Goal: Information Seeking & Learning: Learn about a topic

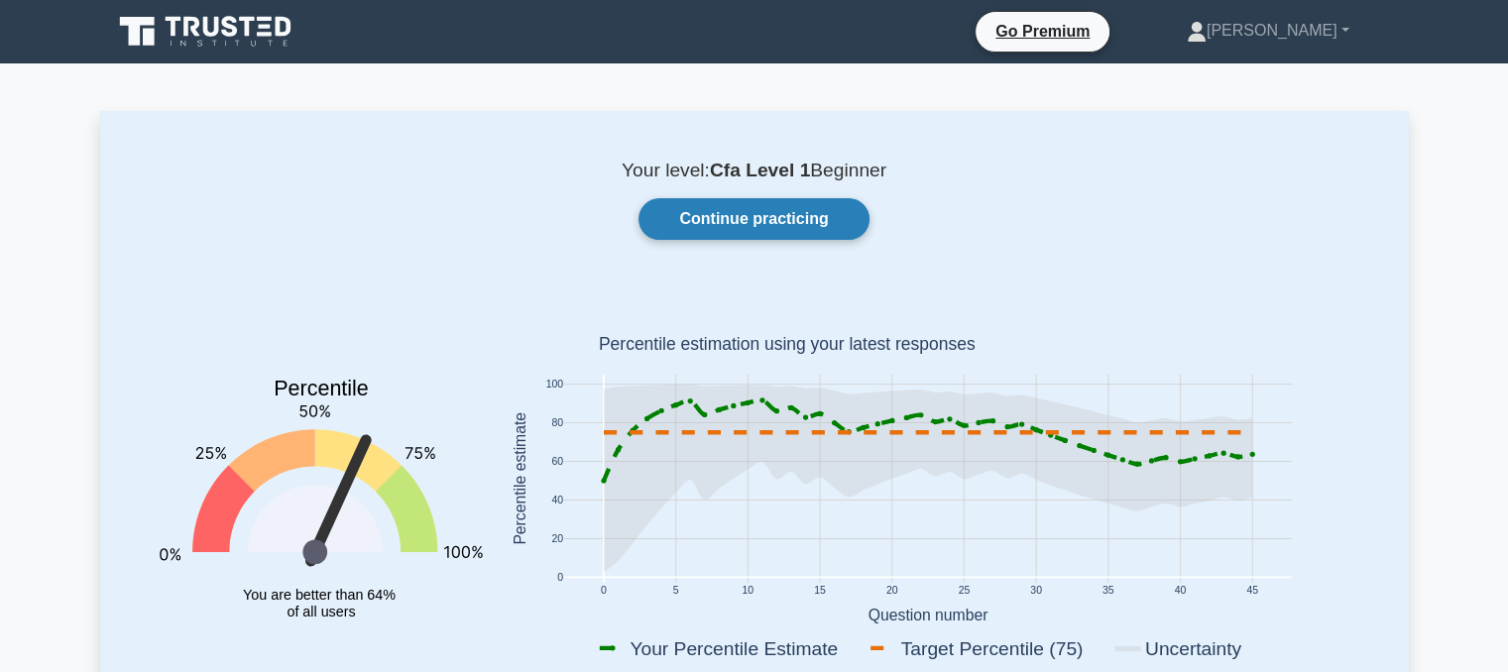
click at [682, 233] on link "Continue practicing" at bounding box center [754, 219] width 230 height 42
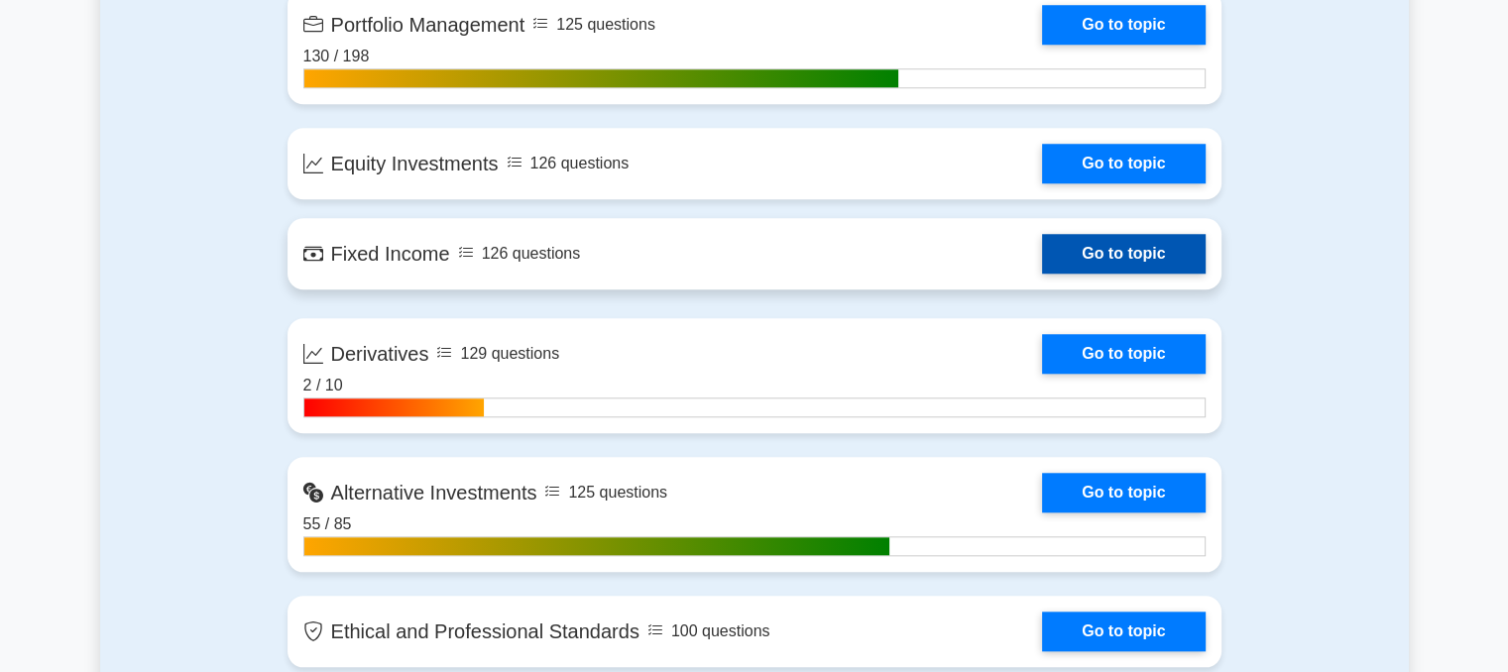
scroll to position [1793, 0]
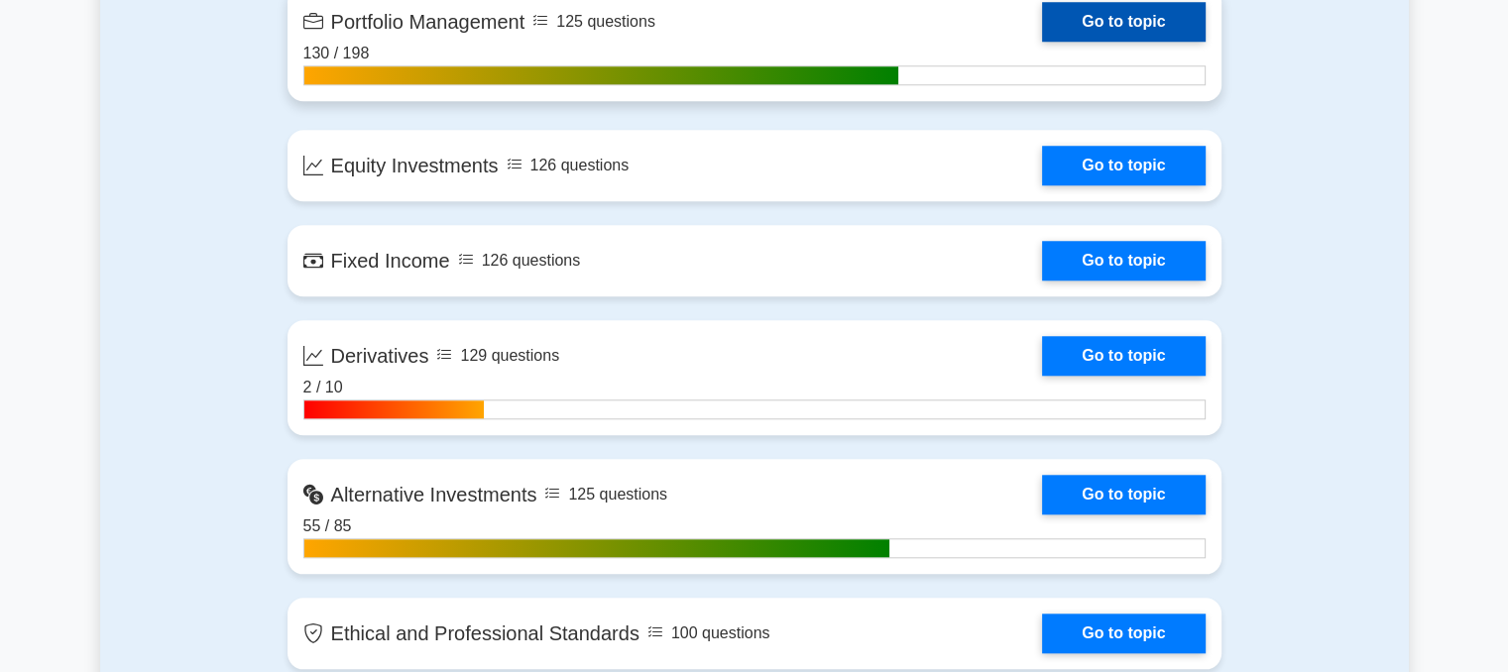
click at [1090, 29] on link "Go to topic" at bounding box center [1123, 22] width 163 height 40
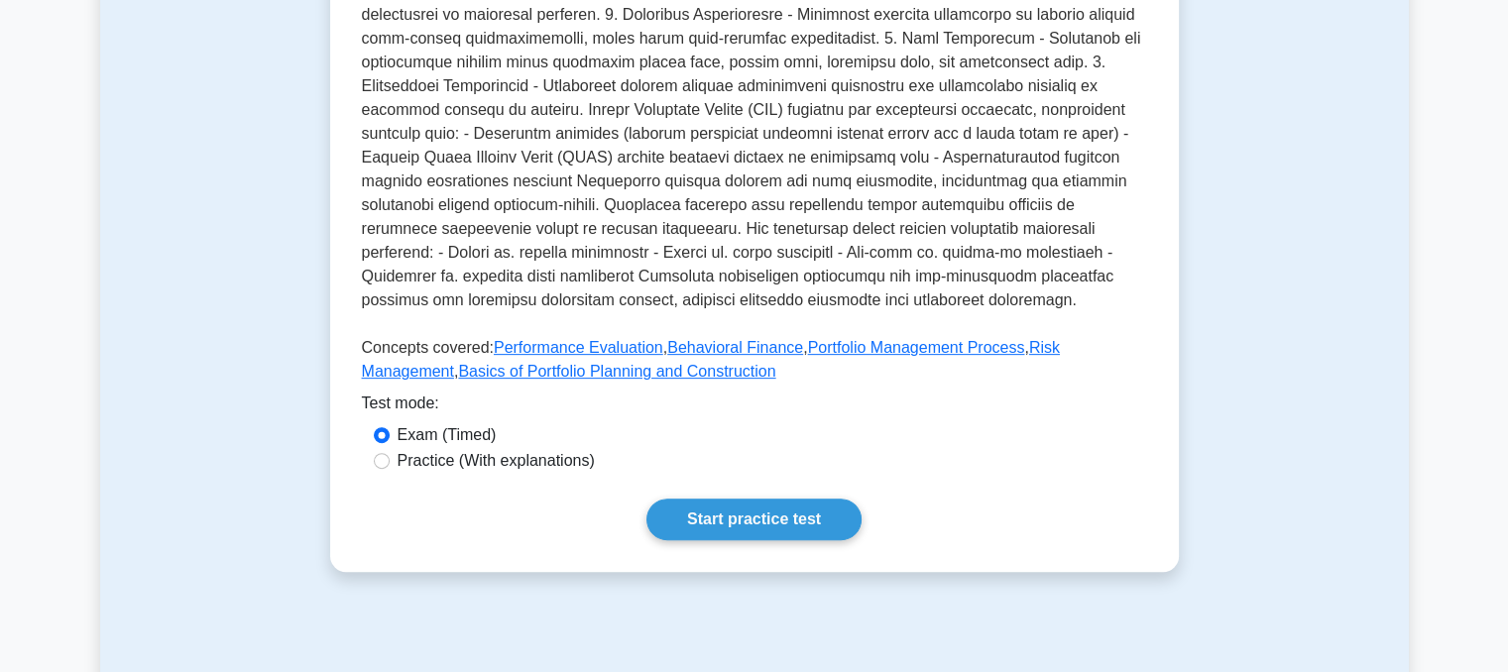
scroll to position [722, 0]
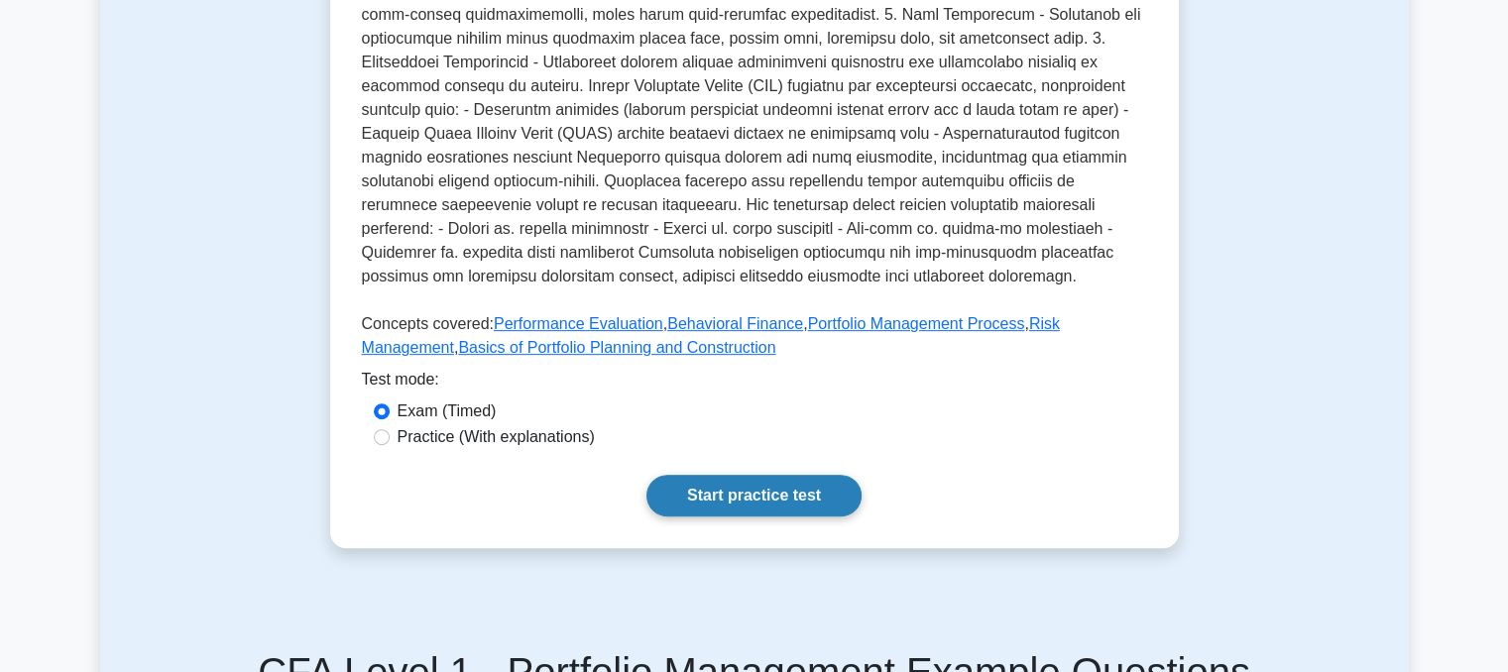
click at [749, 475] on link "Start practice test" at bounding box center [754, 496] width 215 height 42
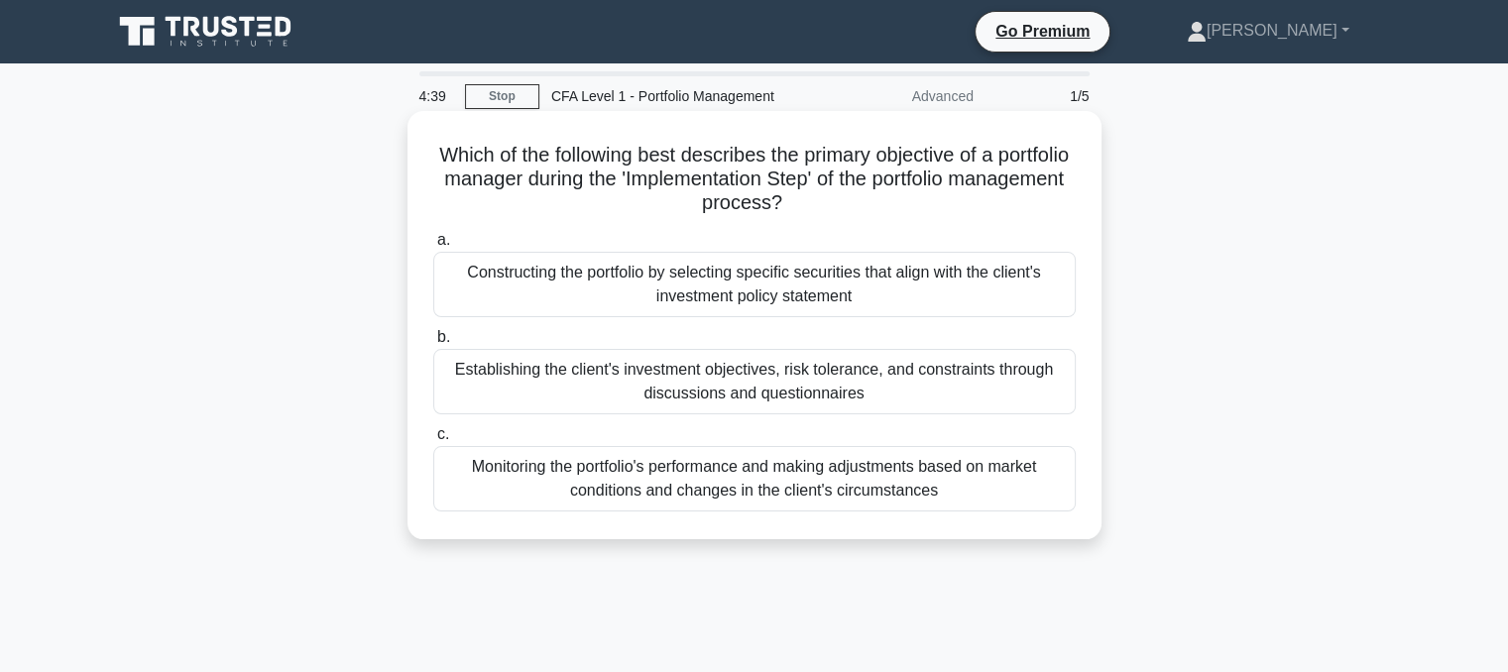
click at [884, 383] on div "Establishing the client's investment objectives, risk tolerance, and constraint…" at bounding box center [754, 381] width 643 height 65
click at [433, 344] on input "b. Establishing the client's investment objectives, risk tolerance, and constra…" at bounding box center [433, 337] width 0 height 13
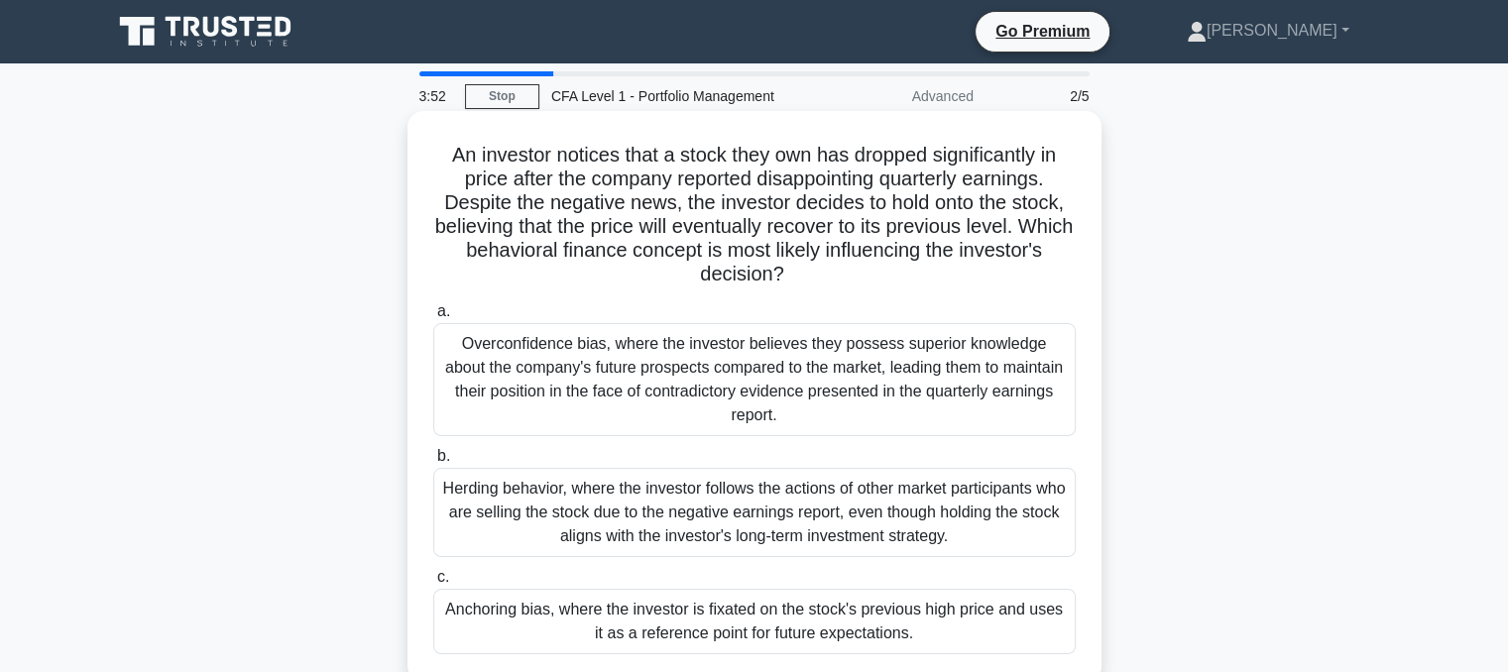
click at [528, 370] on div "Overconfidence bias, where the investor believes they possess superior knowledg…" at bounding box center [754, 379] width 643 height 113
click at [433, 318] on input "a. Overconfidence bias, where the investor believes they possess superior knowl…" at bounding box center [433, 311] width 0 height 13
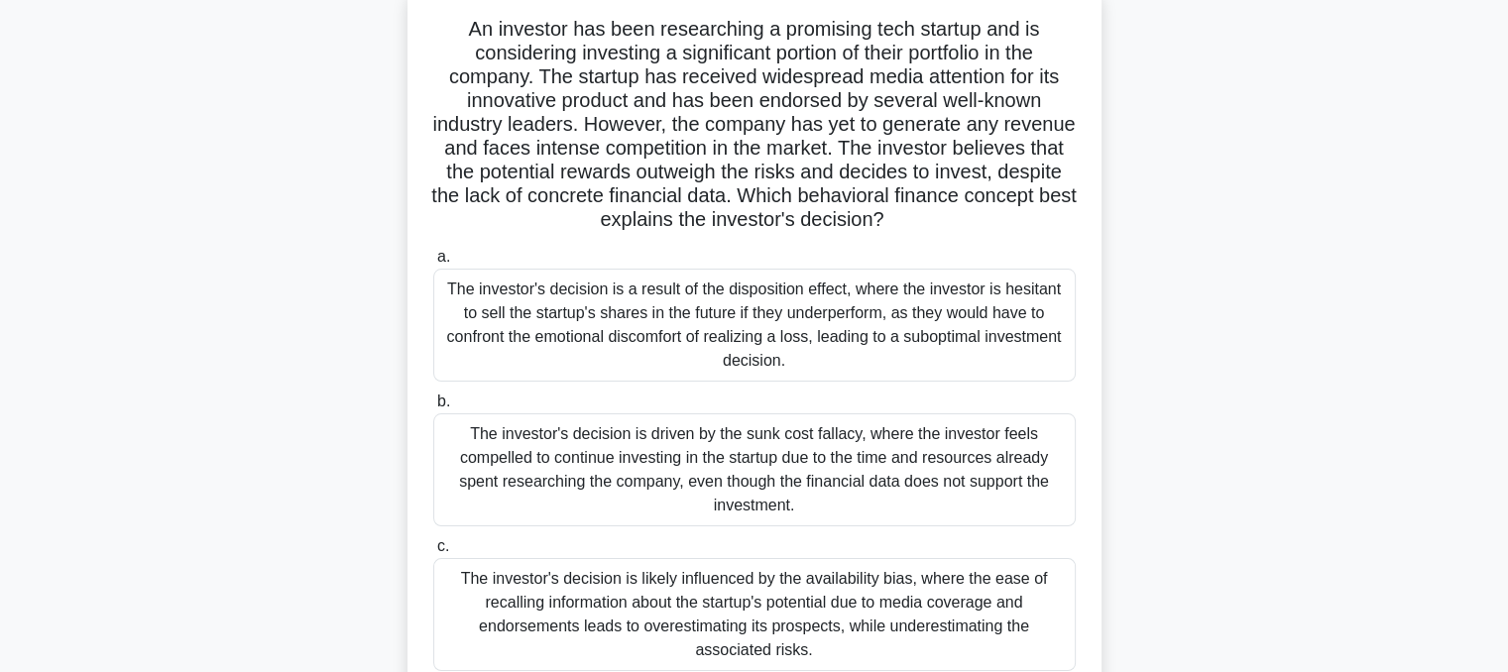
scroll to position [133, 0]
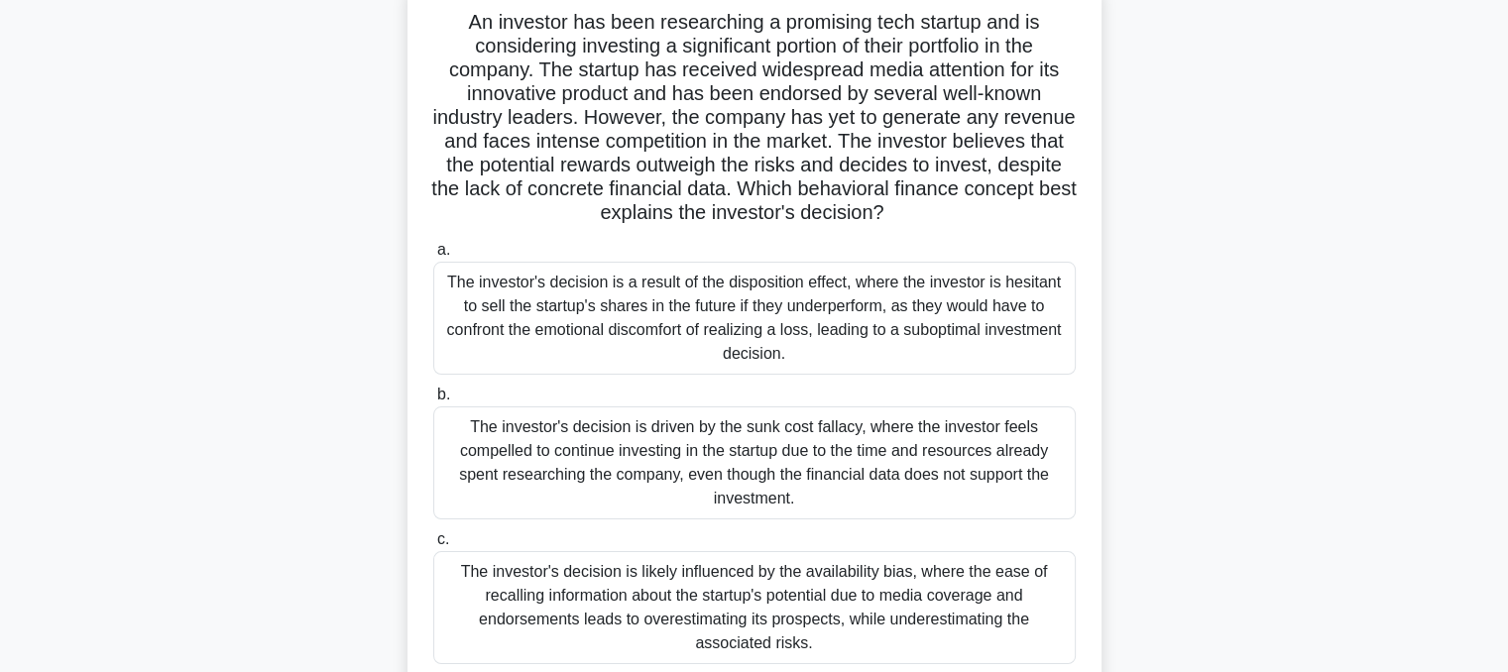
click at [607, 301] on div "The investor's decision is a result of the disposition effect, where the invest…" at bounding box center [754, 318] width 643 height 113
click at [433, 257] on input "a. The investor's decision is a result of the disposition effect, where the inv…" at bounding box center [433, 250] width 0 height 13
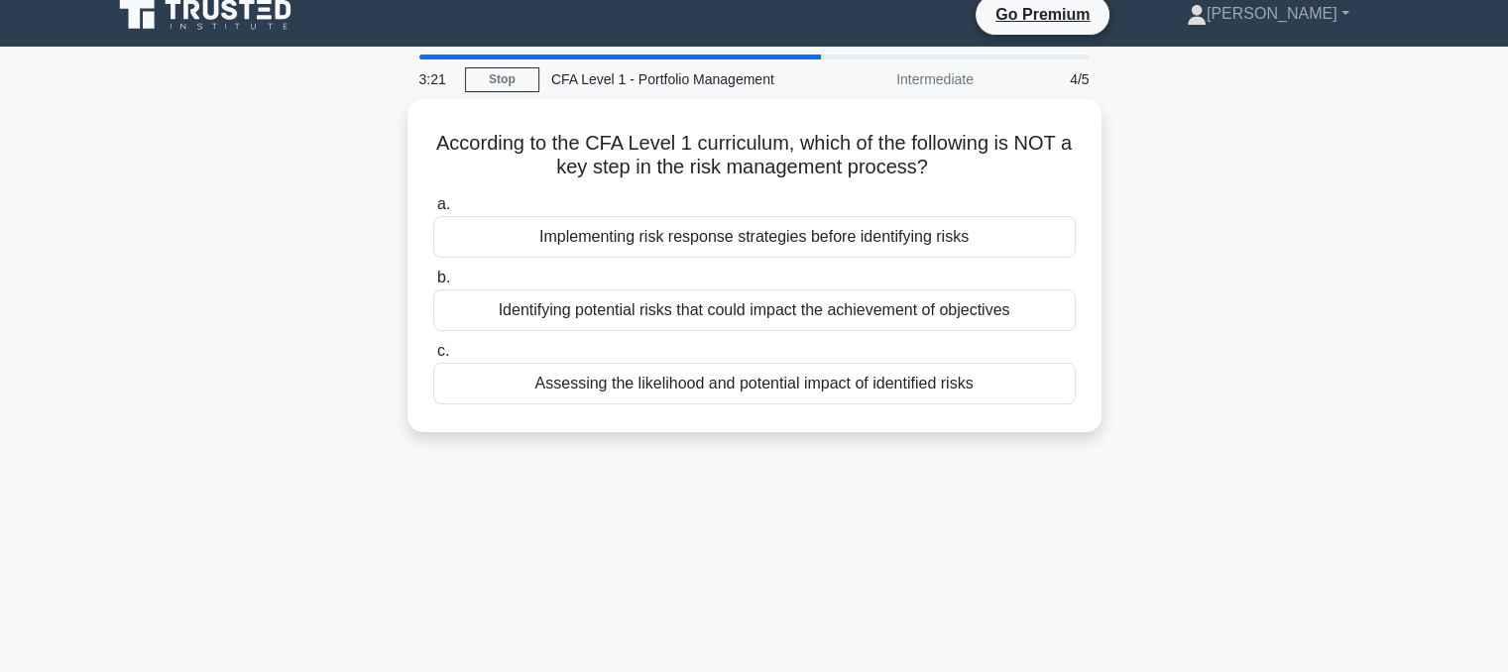
scroll to position [0, 0]
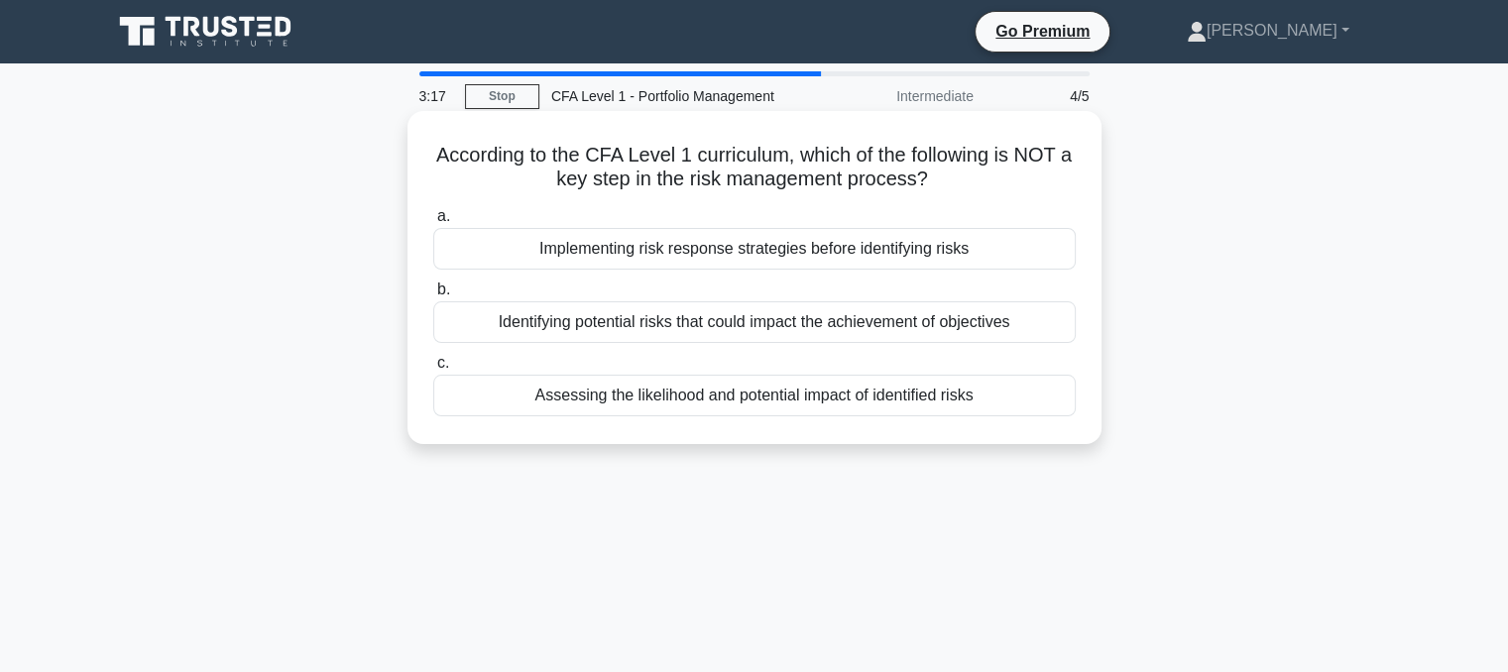
click at [658, 400] on div "Assessing the likelihood and potential impact of identified risks" at bounding box center [754, 396] width 643 height 42
click at [433, 370] on input "c. Assessing the likelihood and potential impact of identified risks" at bounding box center [433, 363] width 0 height 13
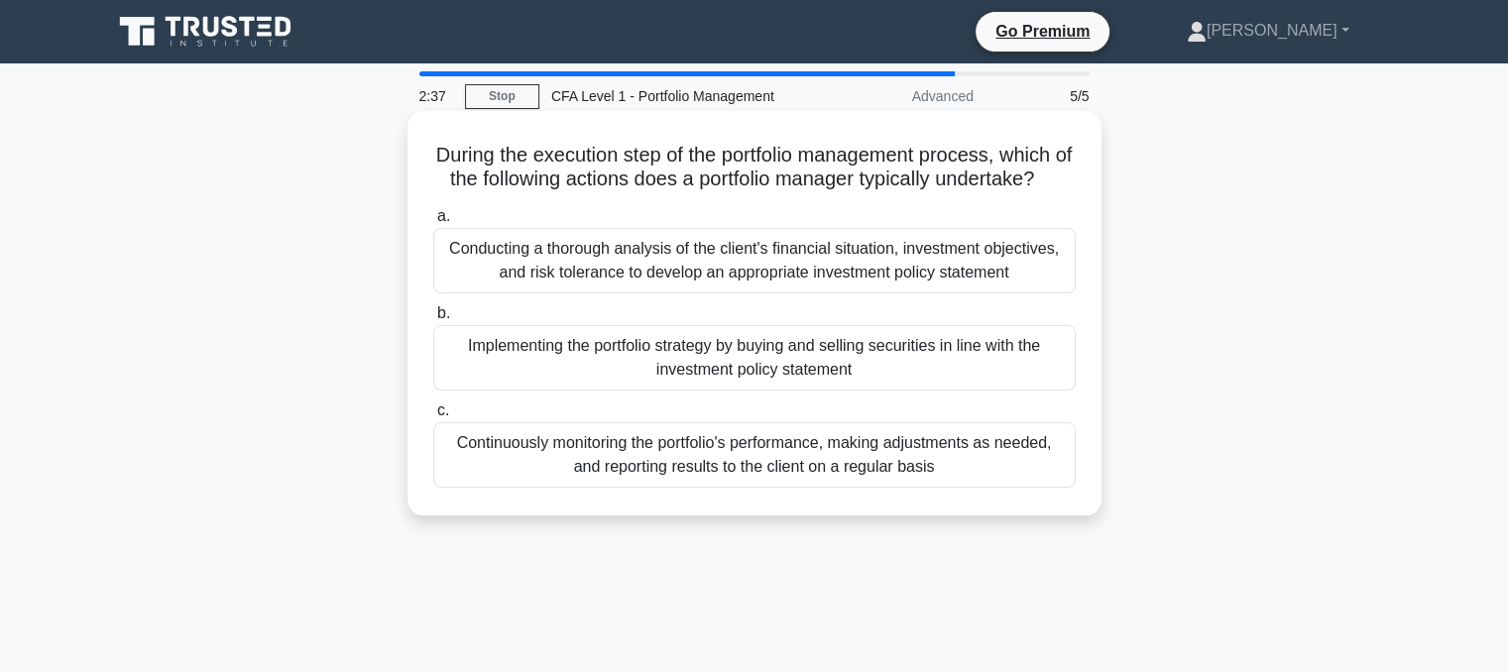
click at [621, 385] on div "Implementing the portfolio strategy by buying and selling securities in line wi…" at bounding box center [754, 357] width 643 height 65
click at [433, 320] on input "b. Implementing the portfolio strategy by buying and selling securities in line…" at bounding box center [433, 313] width 0 height 13
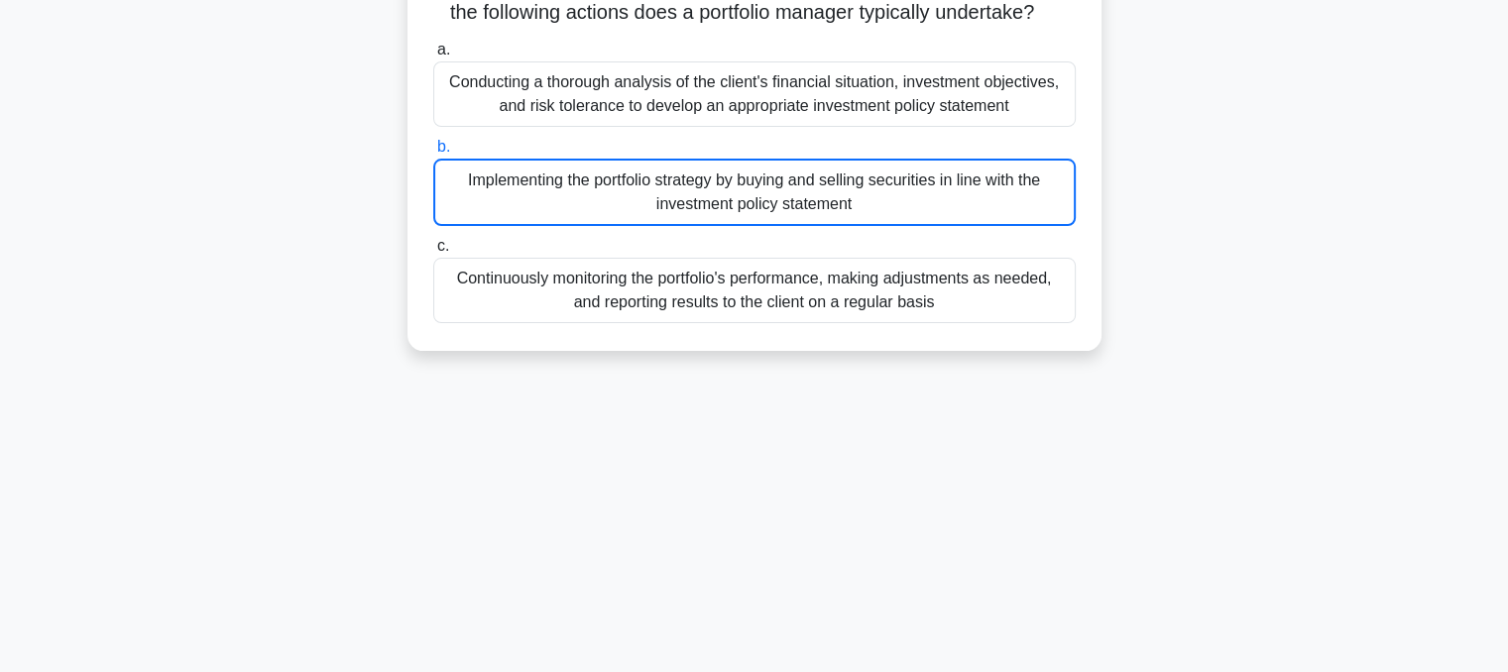
scroll to position [169, 0]
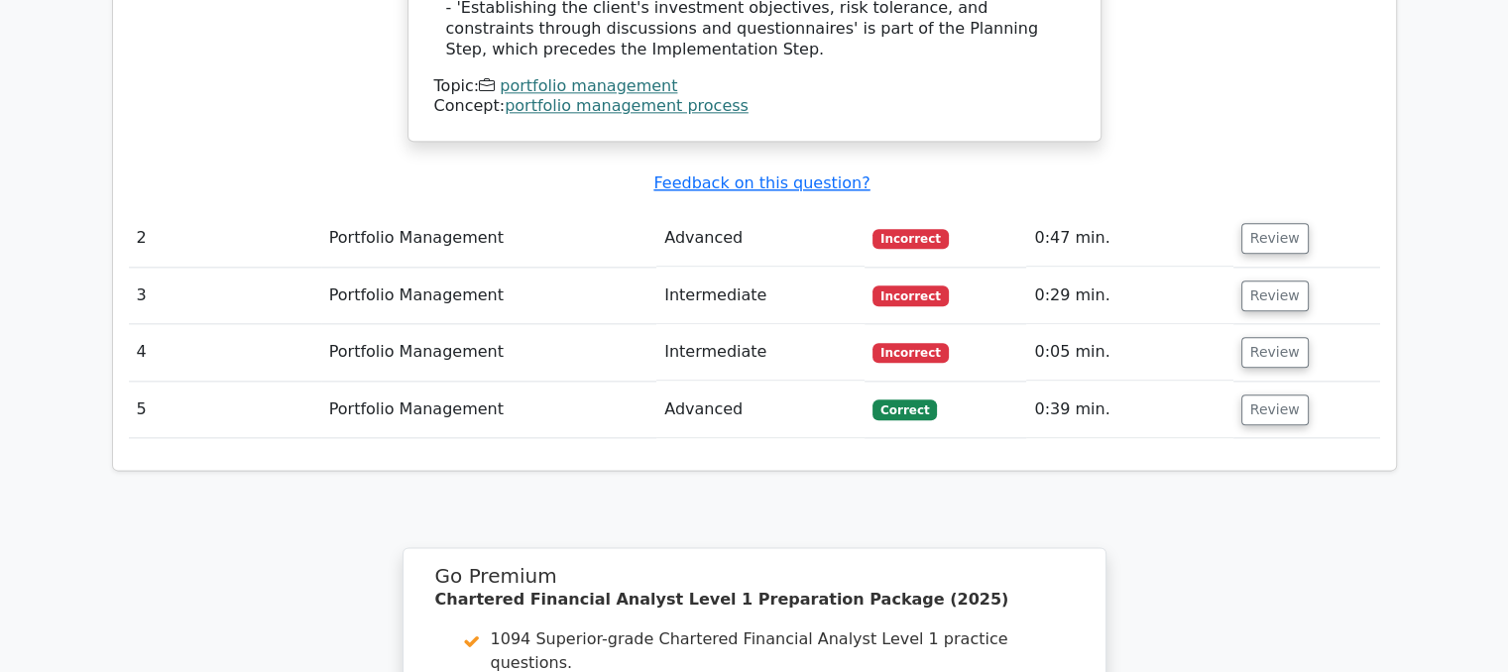
scroll to position [2356, 0]
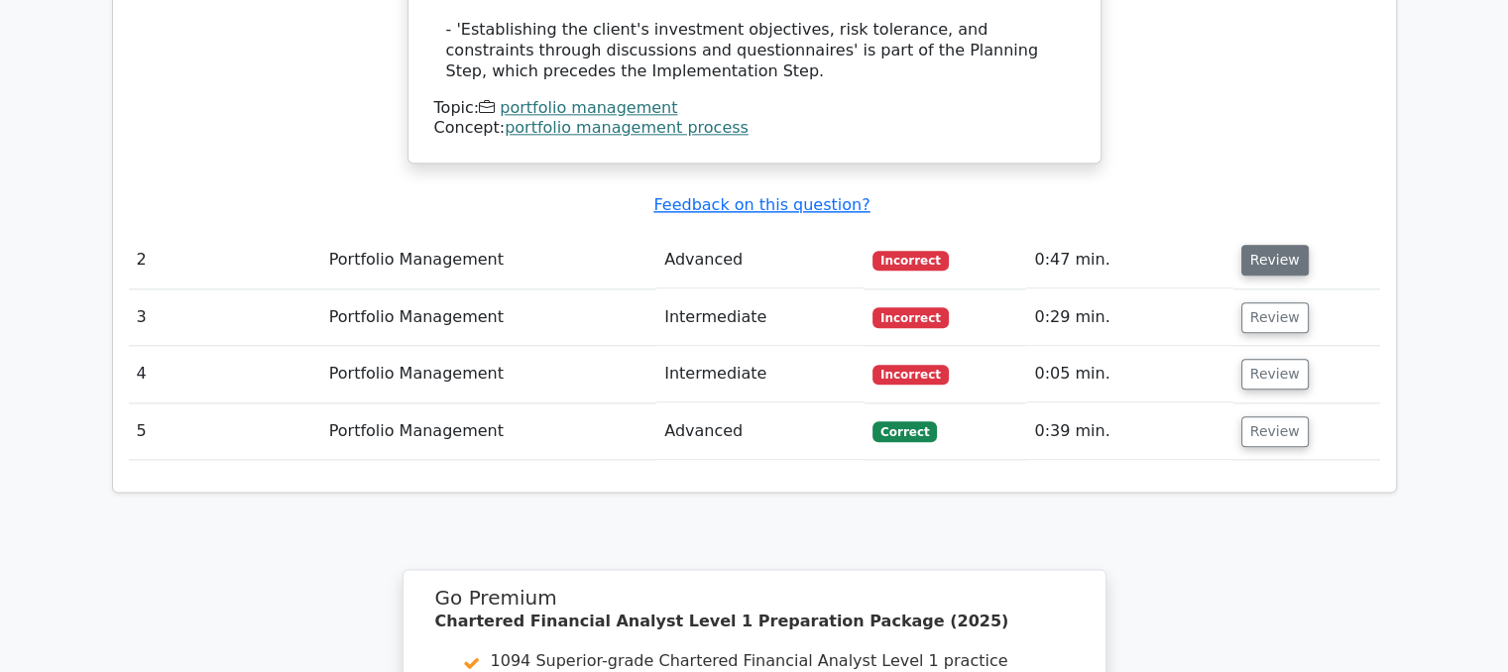
click at [1259, 245] on button "Review" at bounding box center [1275, 260] width 67 height 31
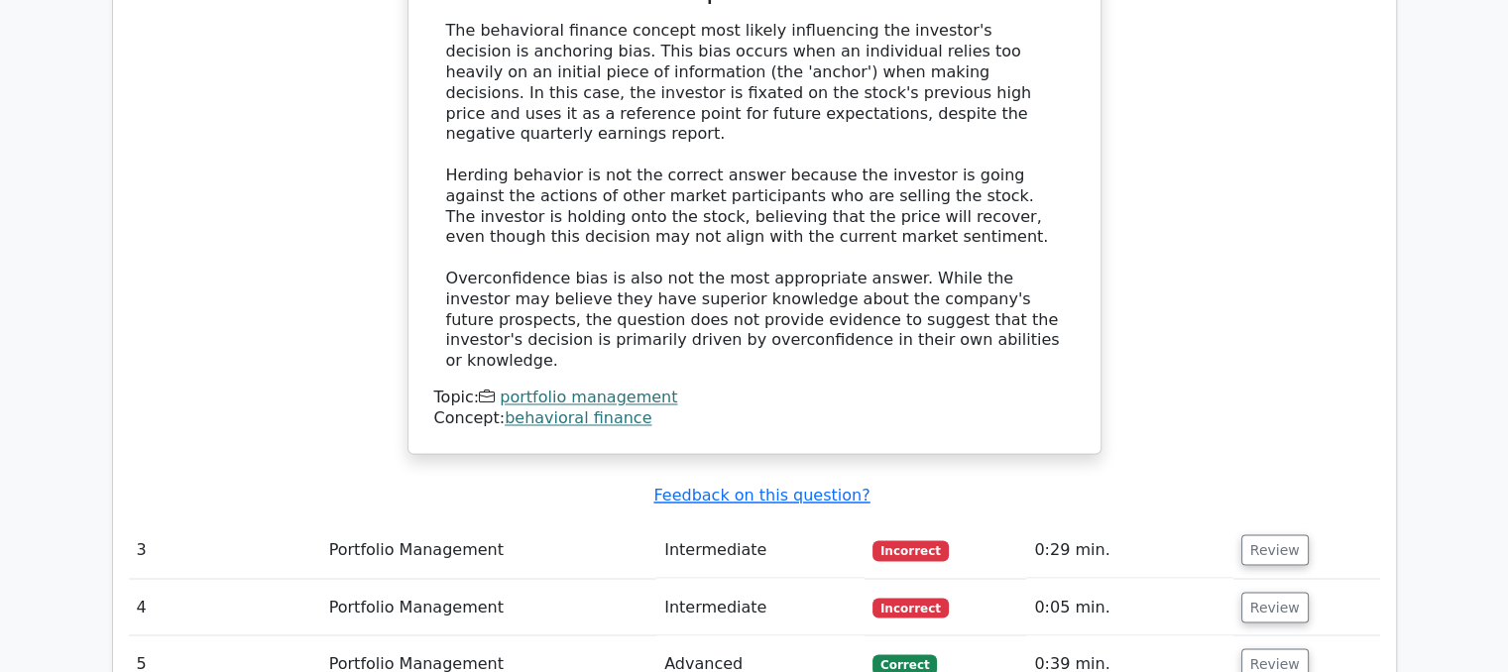
scroll to position [3254, 0]
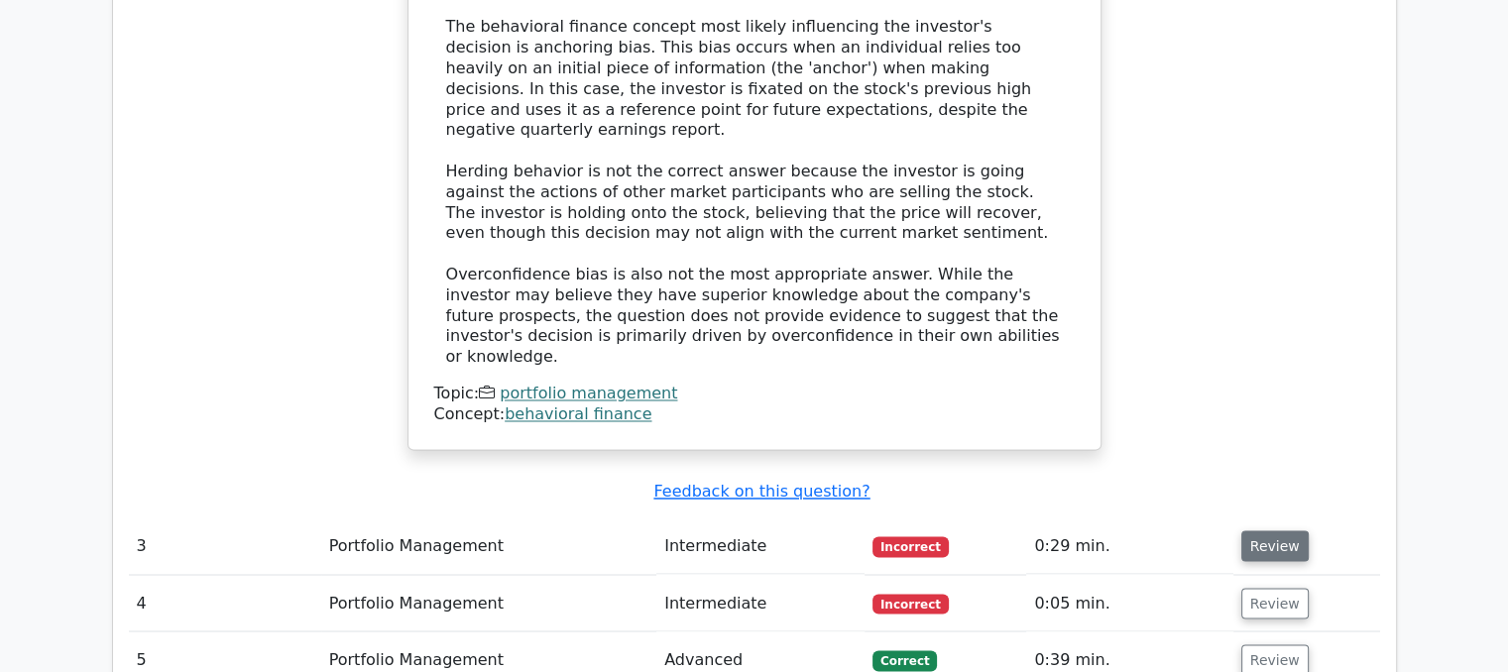
click at [1279, 531] on button "Review" at bounding box center [1275, 546] width 67 height 31
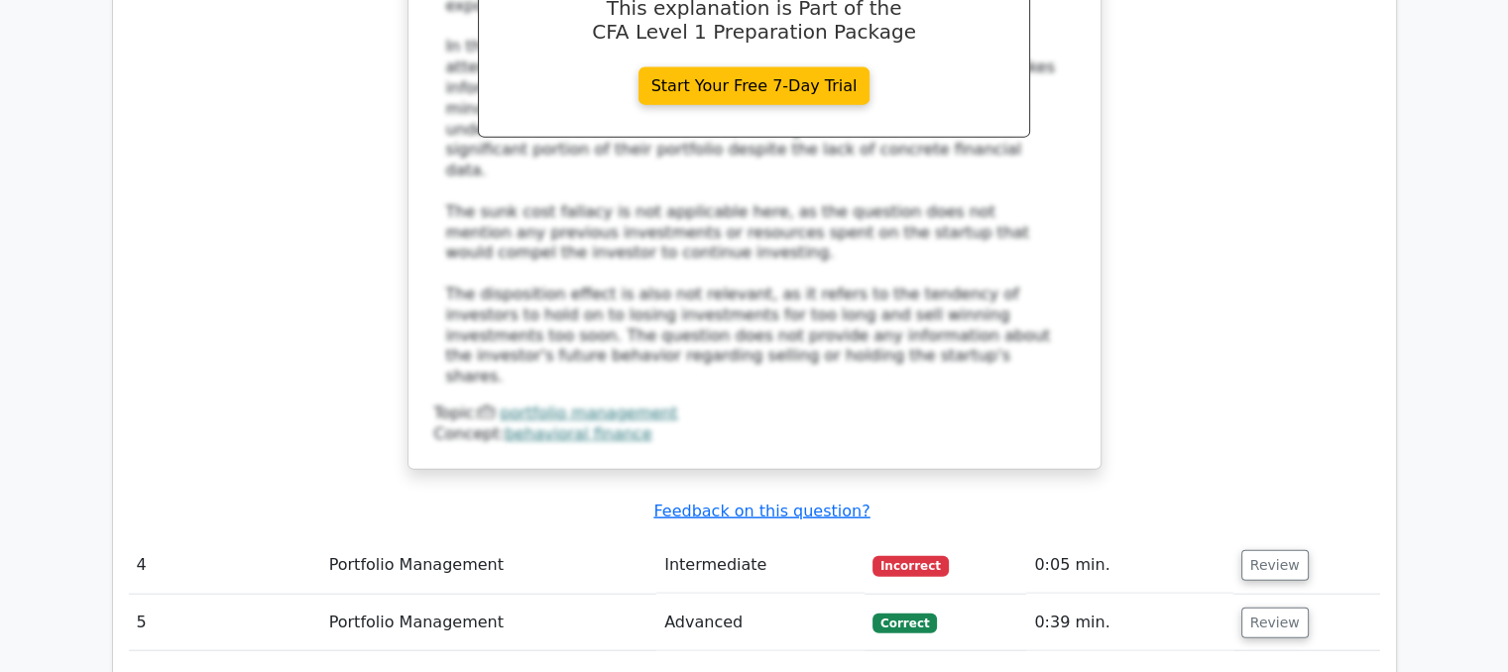
scroll to position [4627, 0]
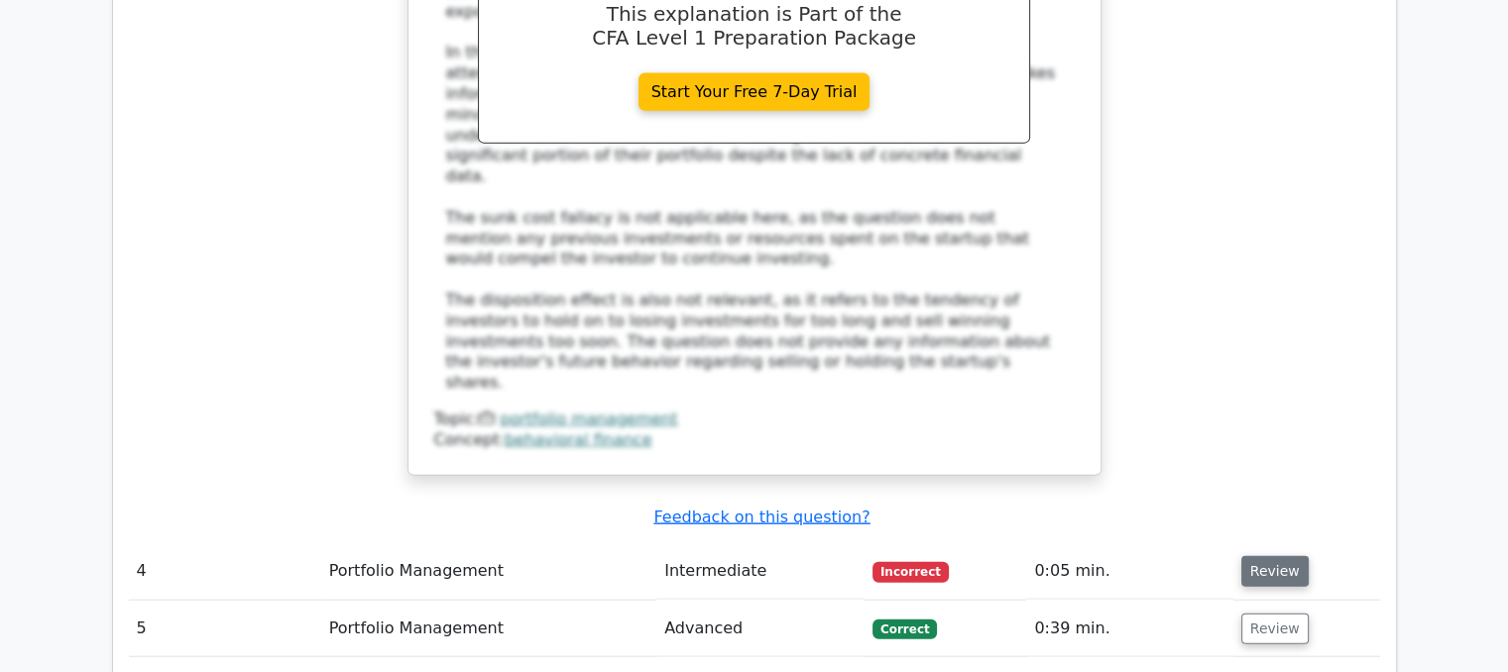
click at [1263, 556] on button "Review" at bounding box center [1275, 571] width 67 height 31
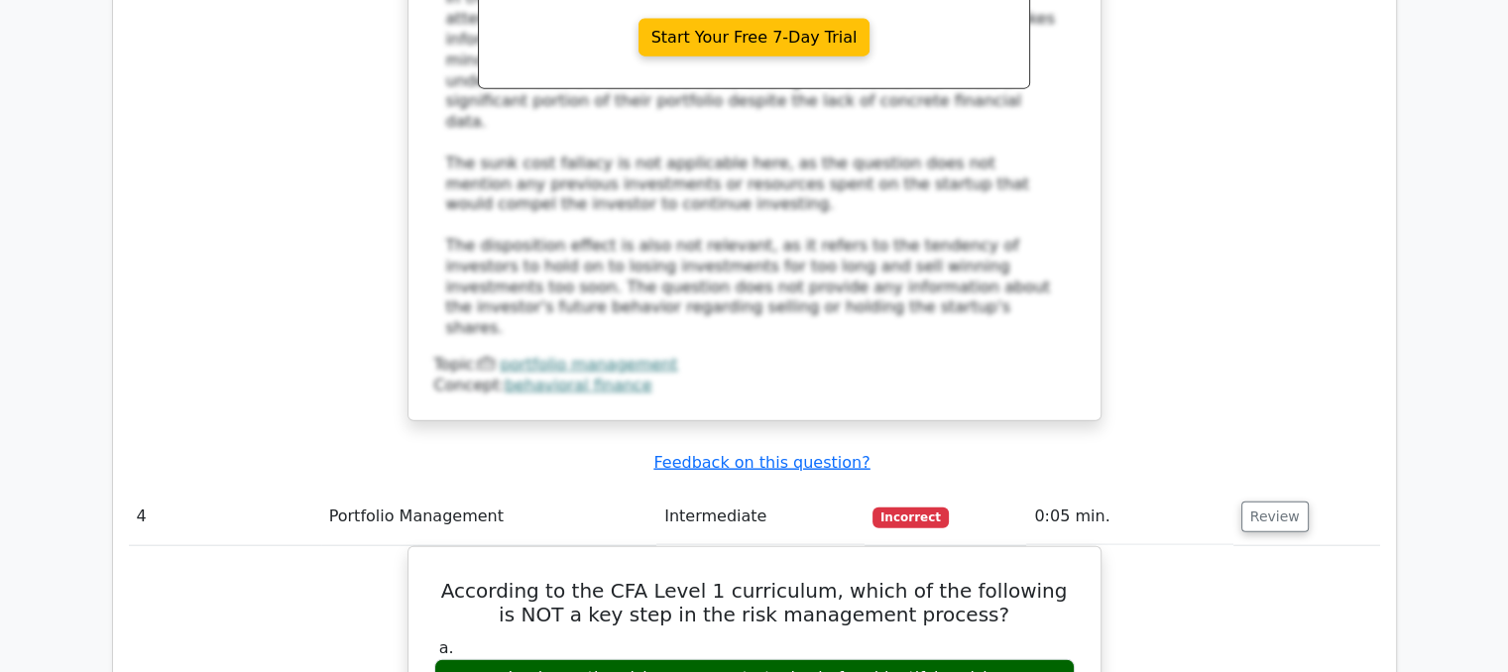
scroll to position [4682, 0]
